Goal: Information Seeking & Learning: Learn about a topic

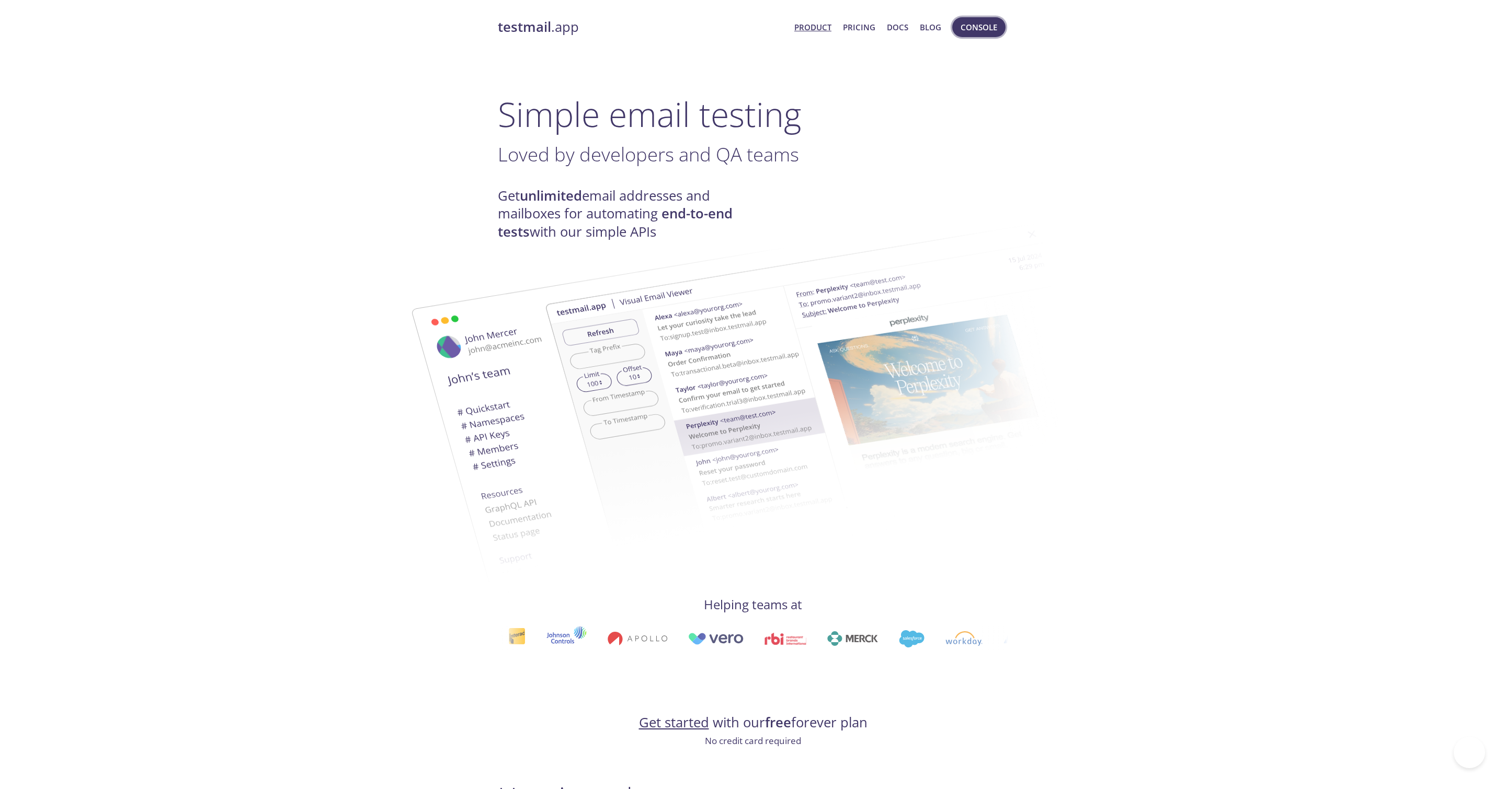
click at [964, 29] on span "Console" at bounding box center [978, 27] width 37 height 14
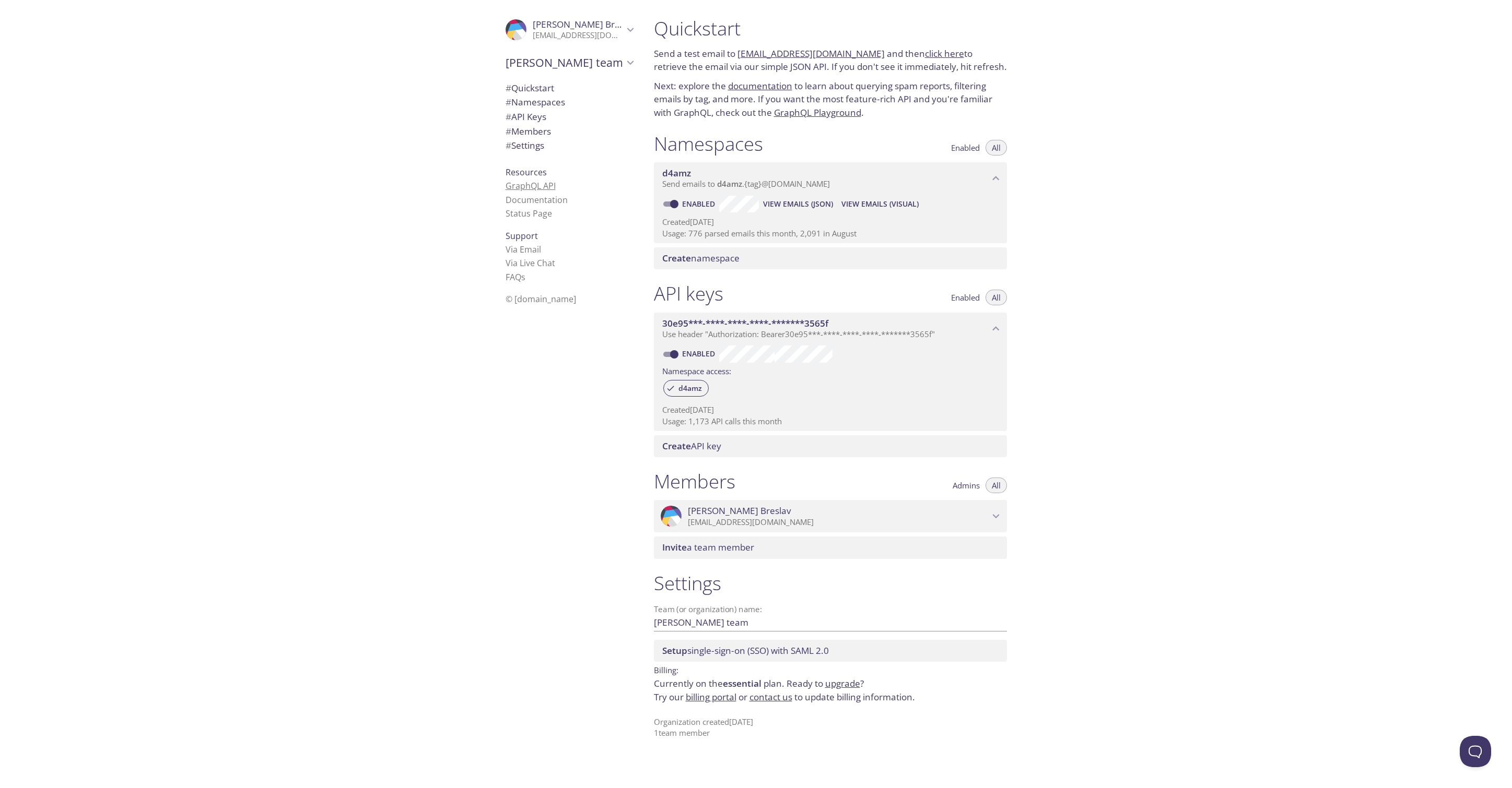
click at [527, 185] on link "GraphQL API" at bounding box center [531, 186] width 50 height 12
click at [542, 134] on span "# Members" at bounding box center [528, 131] width 45 height 12
click at [999, 512] on icon "Simon Breslav" at bounding box center [996, 516] width 14 height 14
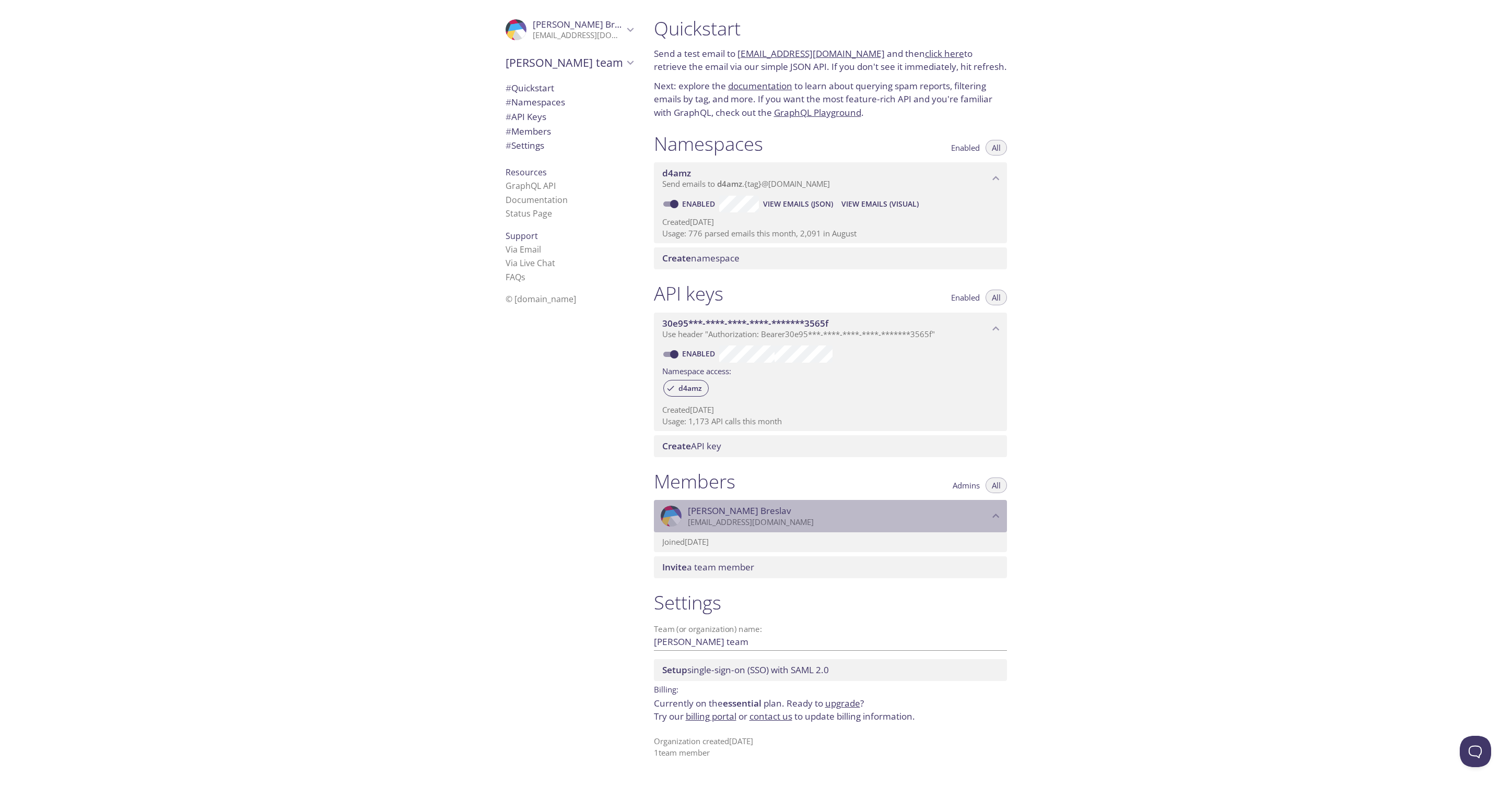
click at [999, 512] on icon "Simon Breslav" at bounding box center [996, 516] width 14 height 14
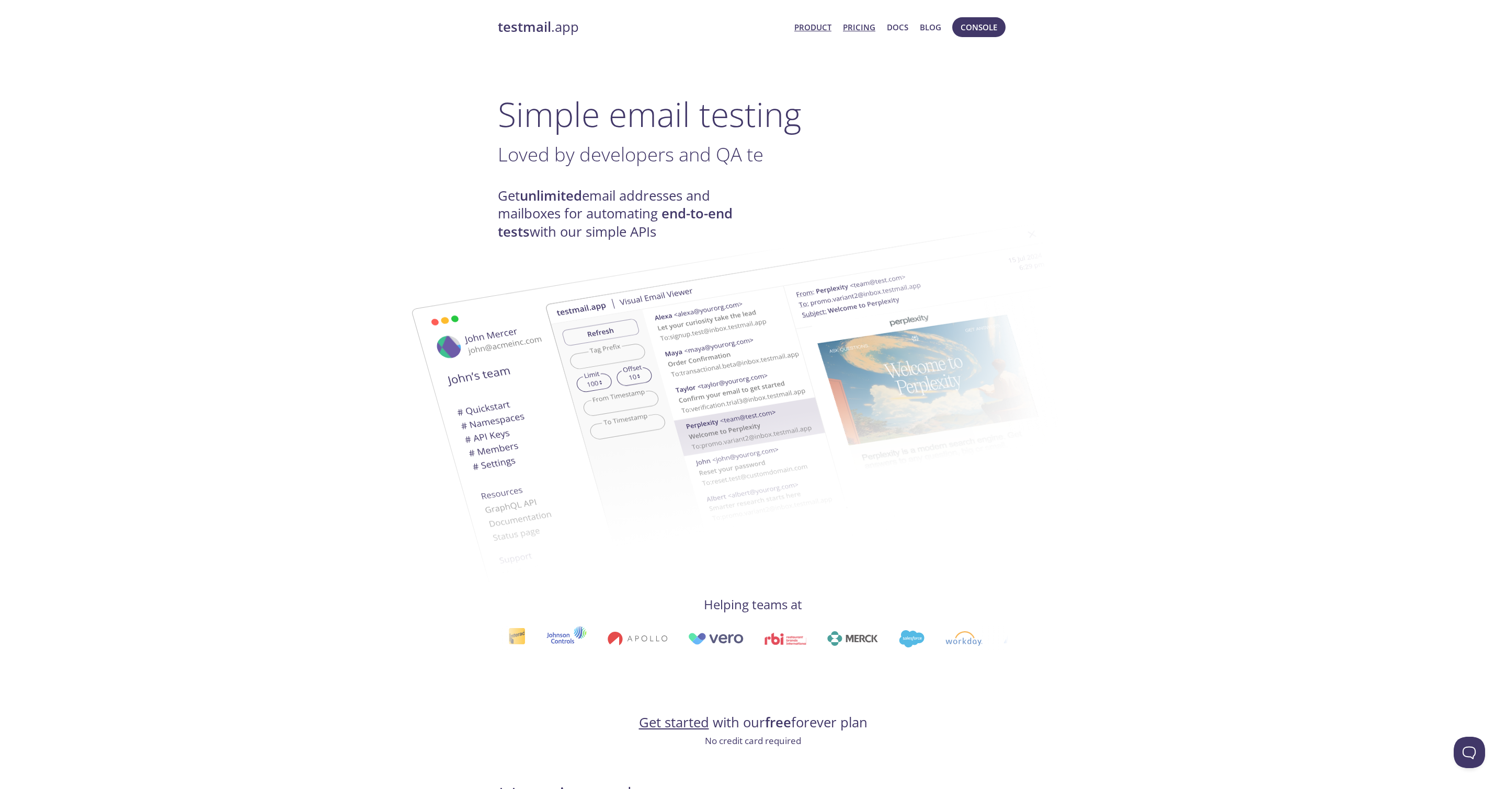
click at [859, 31] on link "Pricing" at bounding box center [859, 27] width 32 height 14
